Goal: Task Accomplishment & Management: Manage account settings

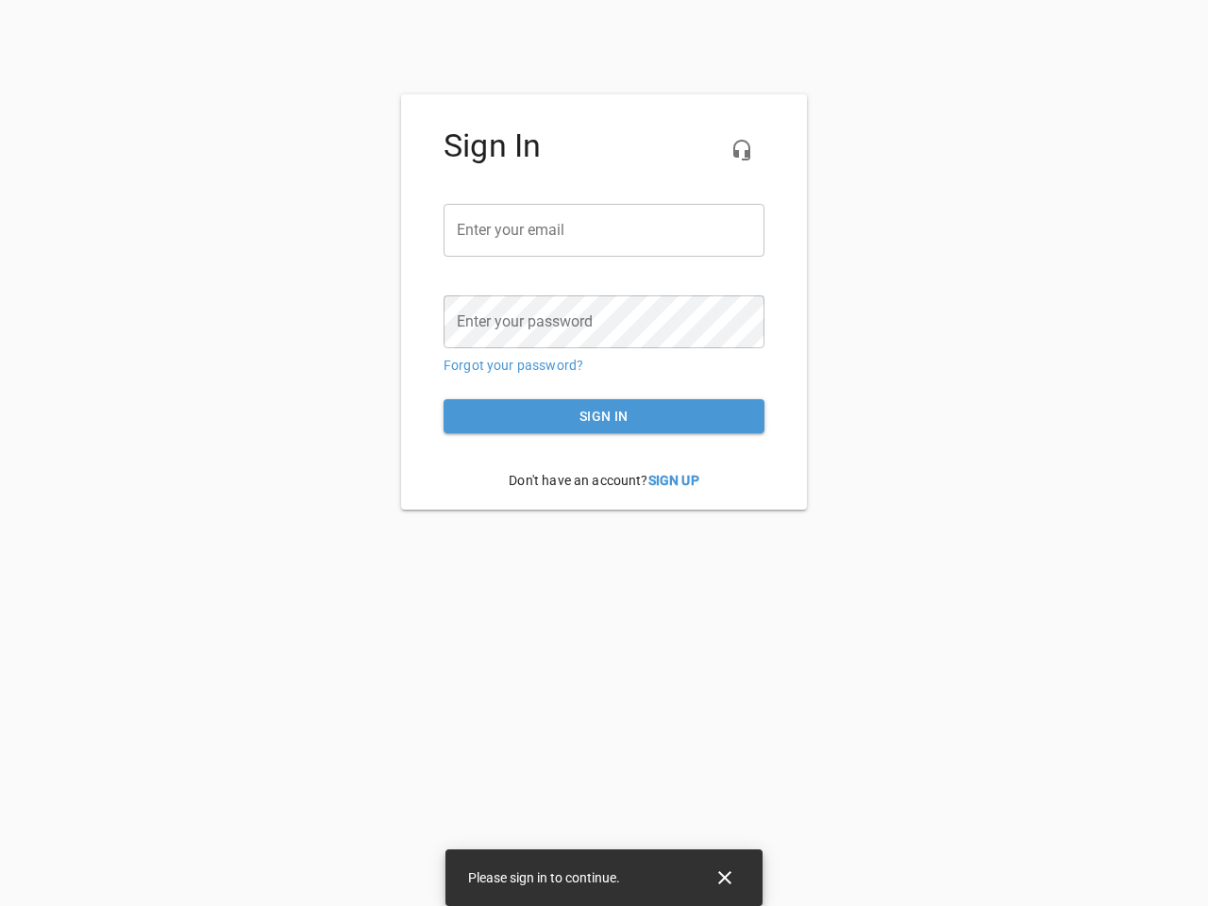
click at [742, 150] on icon "button" at bounding box center [742, 150] width 23 height 23
click at [604, 230] on input "email" at bounding box center [604, 230] width 321 height 53
click at [725, 878] on icon "Close" at bounding box center [724, 877] width 13 height 13
